Goal: Task Accomplishment & Management: Manage account settings

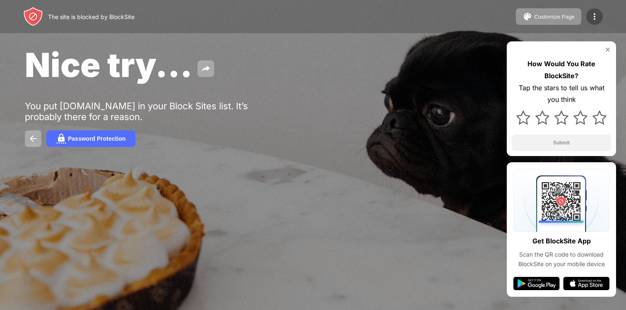
click at [592, 18] on img at bounding box center [595, 17] width 10 height 10
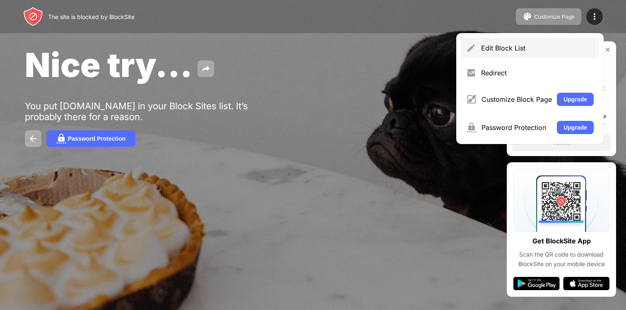
click at [496, 43] on div "Edit Block List" at bounding box center [530, 48] width 138 height 20
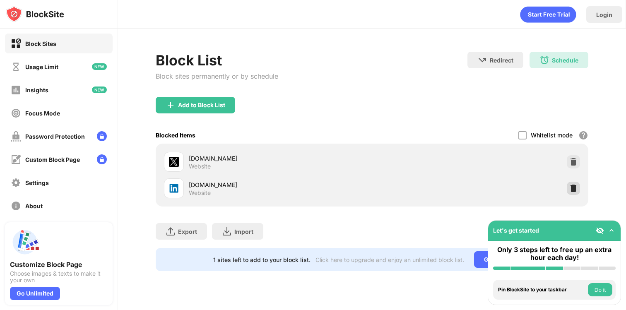
click at [577, 189] on img at bounding box center [574, 188] width 8 height 8
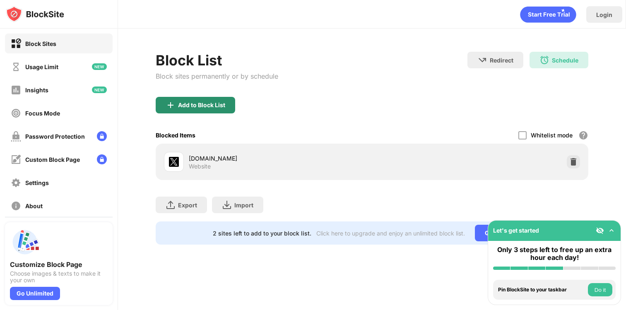
click at [187, 110] on div "Add to Block List" at bounding box center [196, 105] width 80 height 17
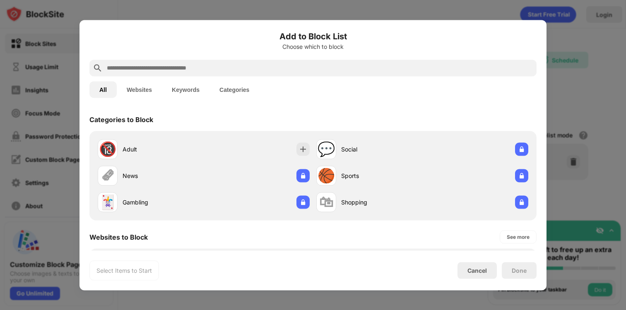
click at [158, 68] on input "text" at bounding box center [319, 68] width 427 height 10
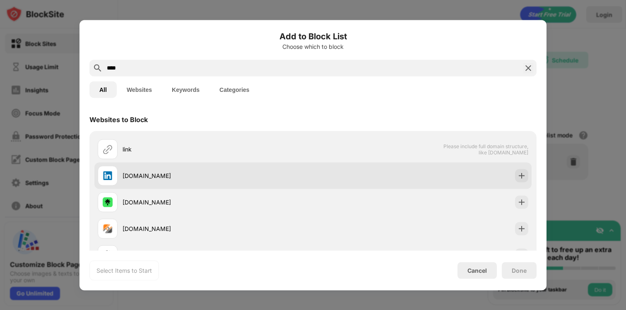
type input "****"
click at [181, 179] on div "[DOMAIN_NAME]" at bounding box center [218, 175] width 191 height 9
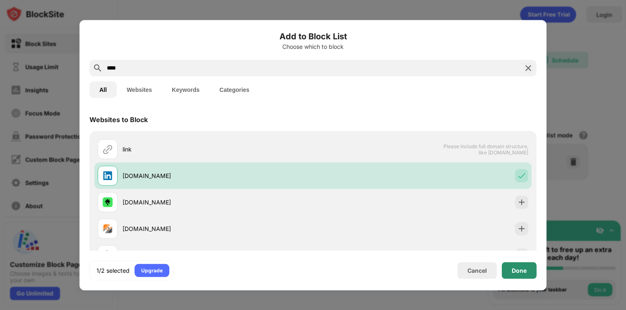
click at [519, 273] on div "Done" at bounding box center [519, 270] width 15 height 7
